Goal: Task Accomplishment & Management: Complete application form

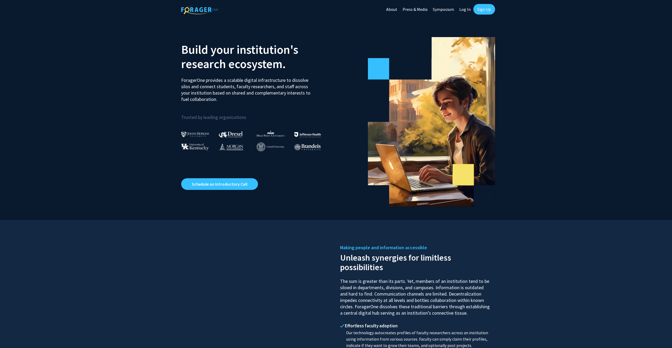
click at [467, 10] on link "Log In" at bounding box center [465, 9] width 17 height 19
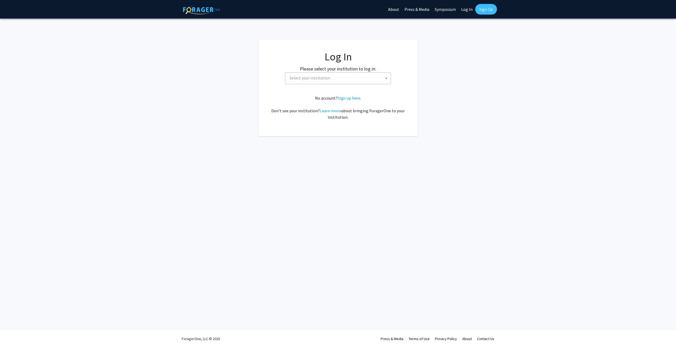
click at [372, 81] on span "Select your institution" at bounding box center [338, 78] width 103 height 11
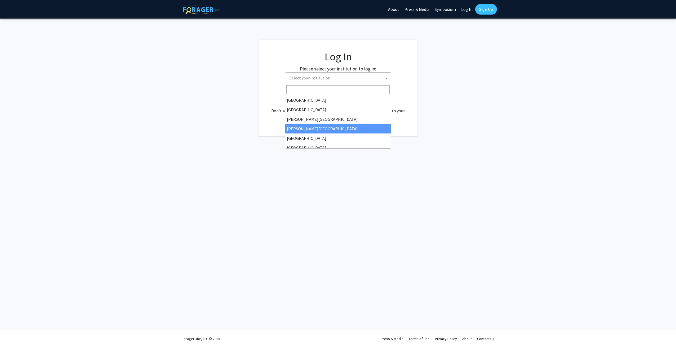
select select "27"
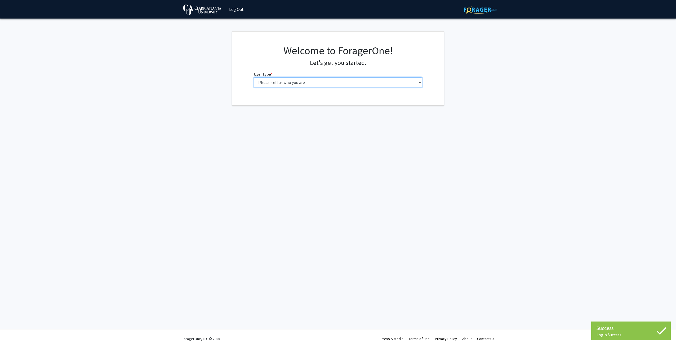
click at [352, 81] on select "Please tell us who you are Undergraduate Student Master's Student Doctoral Cand…" at bounding box center [338, 82] width 169 height 10
select select "6: adminAssistant"
click at [254, 77] on select "Please tell us who you are Undergraduate Student Master's Student Doctoral Cand…" at bounding box center [338, 82] width 169 height 10
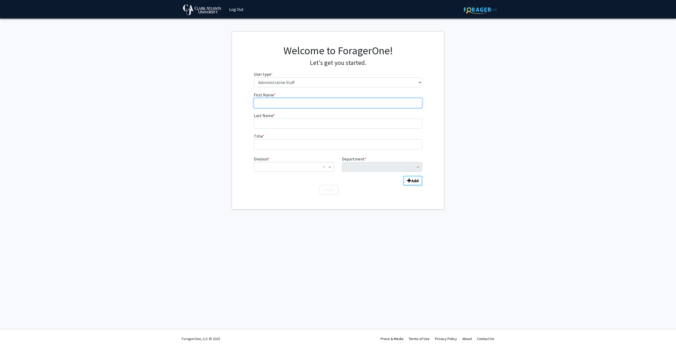
click at [334, 105] on input "First Name * required" at bounding box center [338, 103] width 169 height 10
type input "Sherrie"
type input "Person"
type input "Director, Project Management"
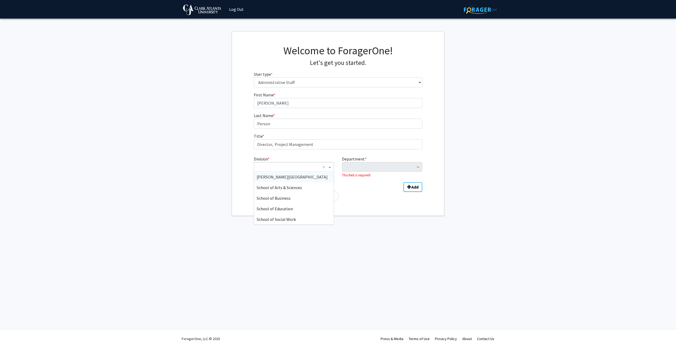
click at [331, 166] on span "Division" at bounding box center [330, 167] width 7 height 6
click at [280, 181] on div "[PERSON_NAME][GEOGRAPHIC_DATA]" at bounding box center [294, 177] width 80 height 11
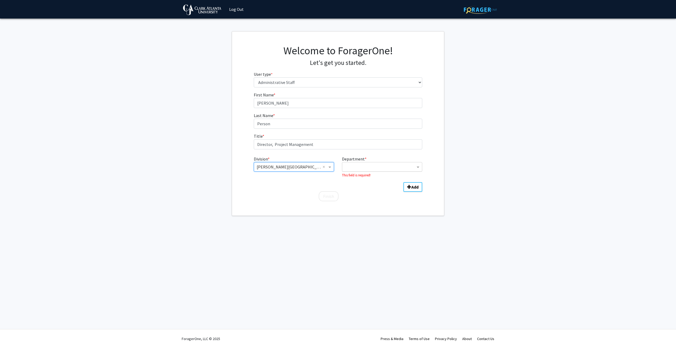
click at [363, 167] on input "Department" at bounding box center [380, 167] width 70 height 6
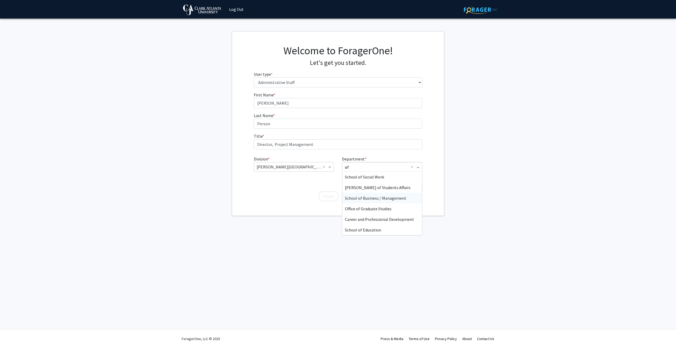
type input "o"
type input "i"
type input "t"
type input "offi"
click at [374, 189] on span "Office of the President / Chief Operating Officer" at bounding box center [388, 187] width 86 height 5
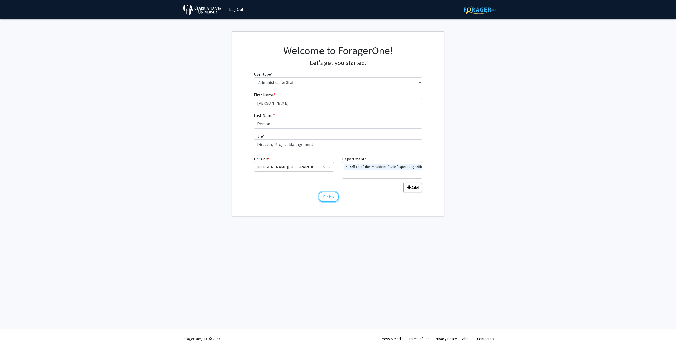
drag, startPoint x: 330, startPoint y: 200, endPoint x: 402, endPoint y: 195, distance: 71.6
click at [409, 198] on div "First Name * required Sherrie Last Name * required Person Title * required Dire…" at bounding box center [338, 147] width 177 height 111
click at [389, 174] on input "Department" at bounding box center [384, 174] width 84 height 6
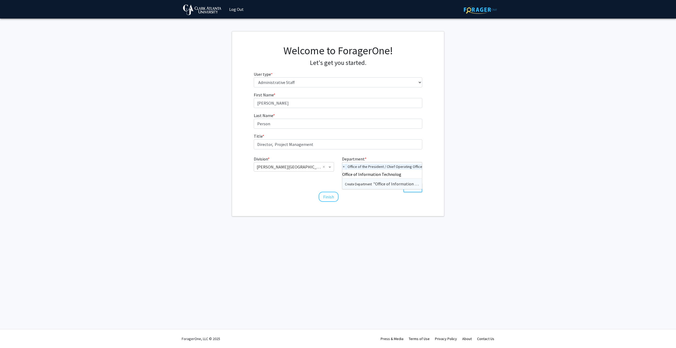
type input "Office of Information Technology"
click at [344, 166] on span "×" at bounding box center [343, 167] width 5 height 6
click at [327, 191] on button "Finish" at bounding box center [329, 190] width 20 height 10
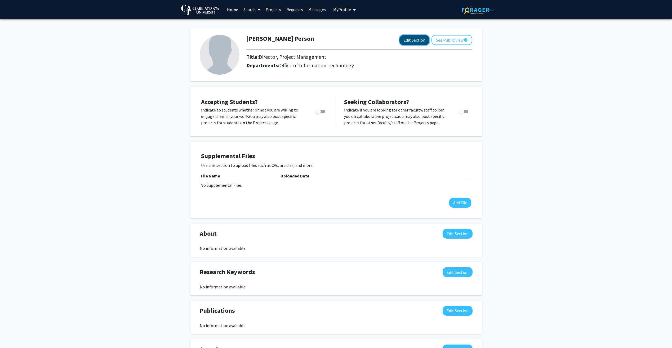
click at [418, 43] on button "Edit Section" at bounding box center [414, 40] width 30 height 10
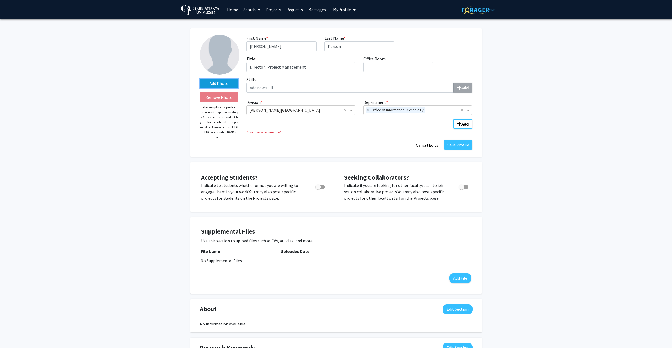
click at [223, 84] on label "Add Photo" at bounding box center [219, 84] width 39 height 10
click at [0, 0] on input "Add Photo" at bounding box center [0, 0] width 0 height 0
click at [212, 55] on img at bounding box center [220, 55] width 40 height 40
drag, startPoint x: 198, startPoint y: 185, endPoint x: 290, endPoint y: 203, distance: 93.6
click at [290, 203] on div "Accepting Students? Indicate to students whether or not you are willing to enga…" at bounding box center [336, 186] width 281 height 39
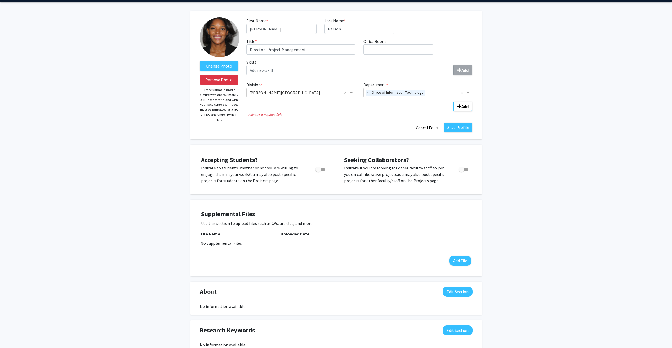
scroll to position [26, 0]
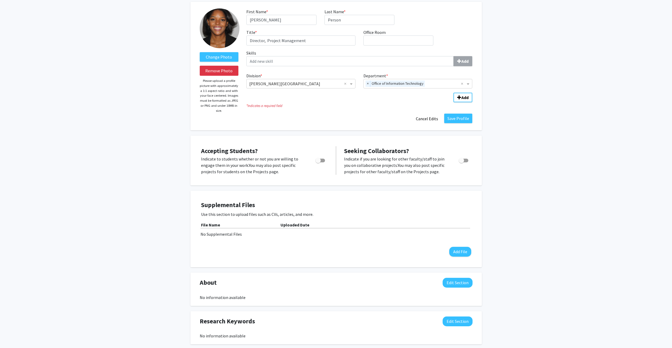
click at [318, 163] on label "Toggle" at bounding box center [319, 160] width 12 height 6
click at [318, 163] on input "Would you like to permit student requests?" at bounding box center [318, 162] width 0 height 0
checkbox input "true"
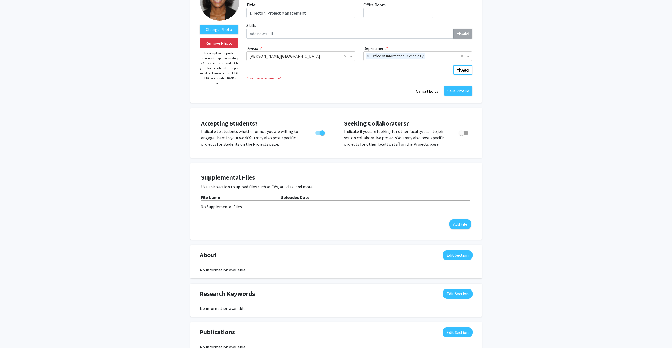
scroll to position [53, 0]
click at [310, 205] on div "No Supplemental Files" at bounding box center [335, 207] width 271 height 6
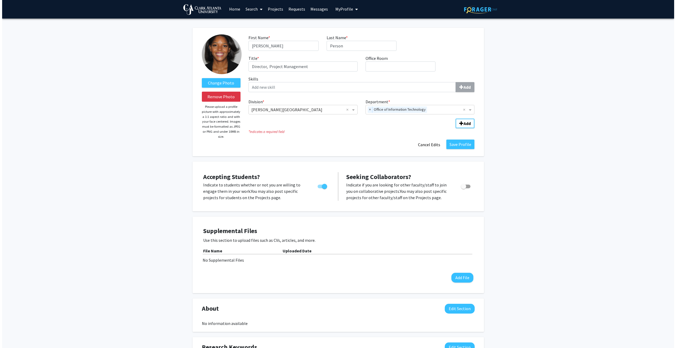
scroll to position [0, 0]
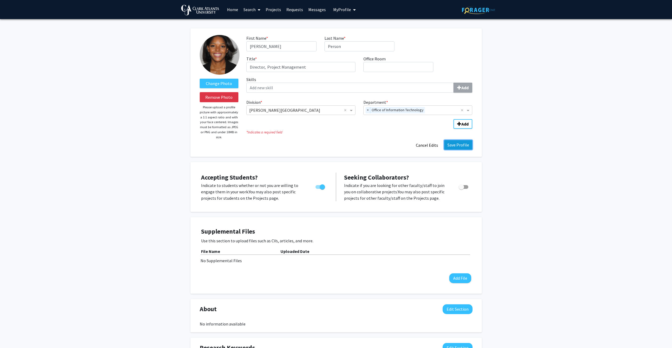
click at [462, 144] on button "Save Profile" at bounding box center [458, 145] width 28 height 10
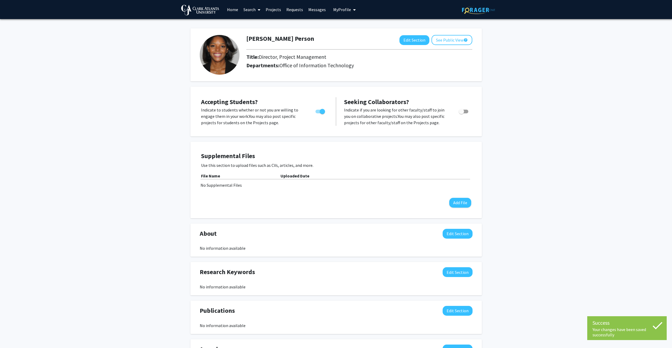
click at [249, 12] on link "Search" at bounding box center [252, 9] width 22 height 19
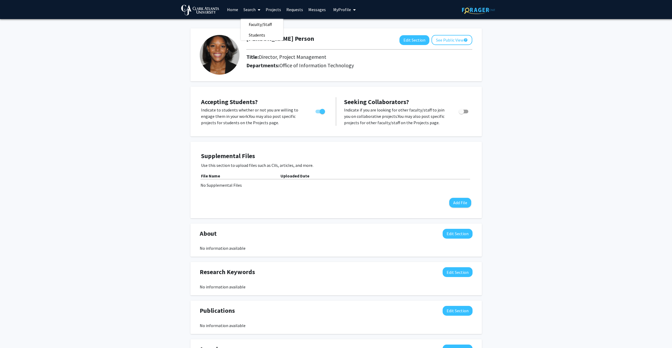
click at [194, 8] on img at bounding box center [200, 10] width 38 height 11
